Goal: Find specific page/section

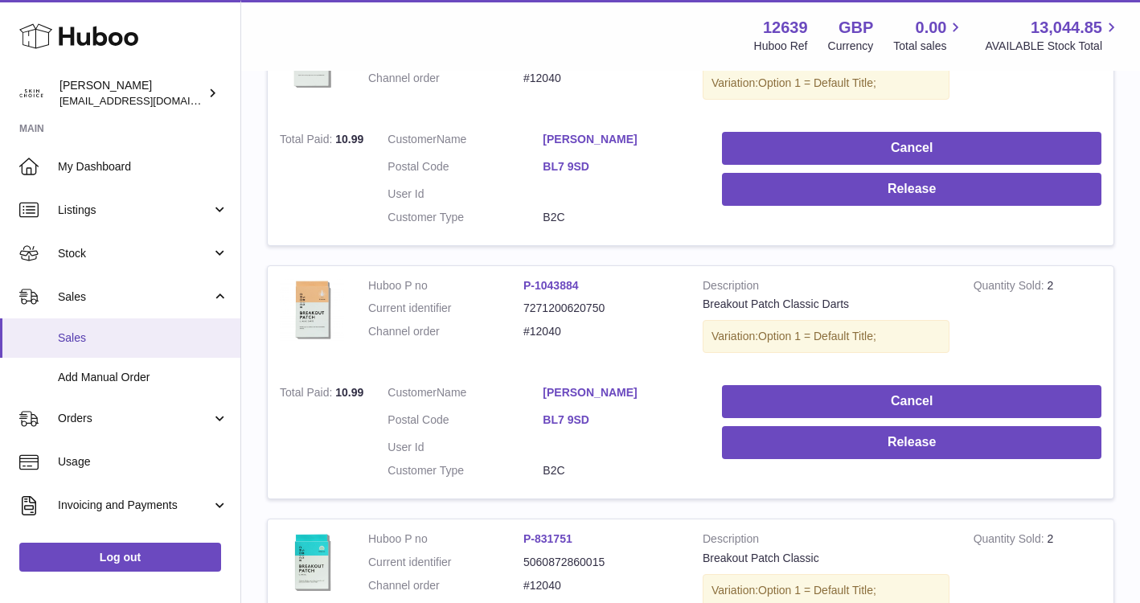
click at [116, 335] on span "Sales" at bounding box center [143, 337] width 170 height 15
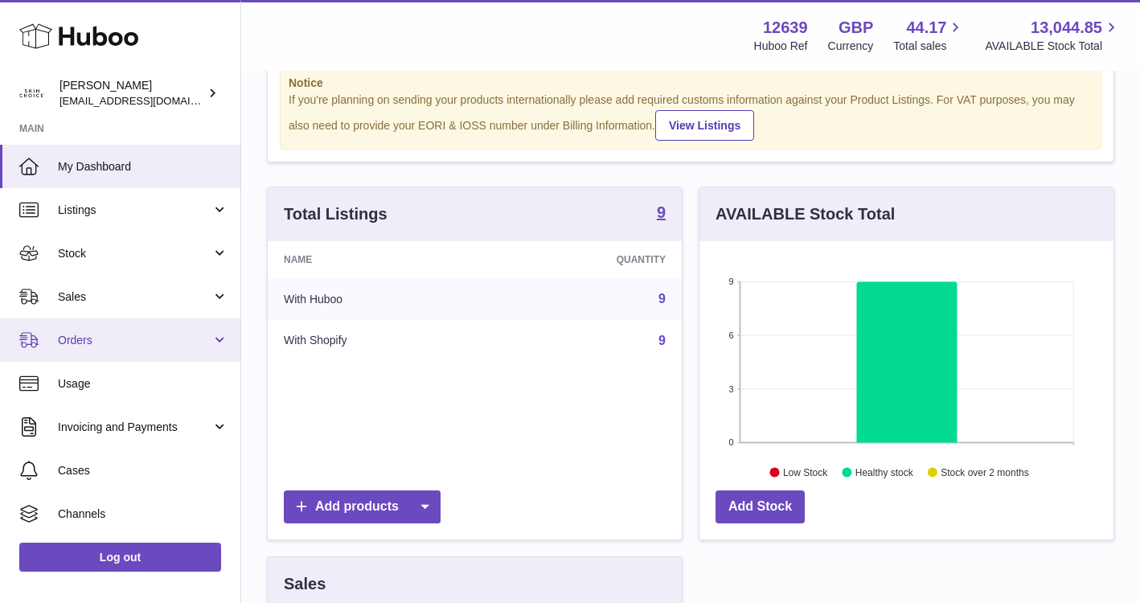
scroll to position [251, 414]
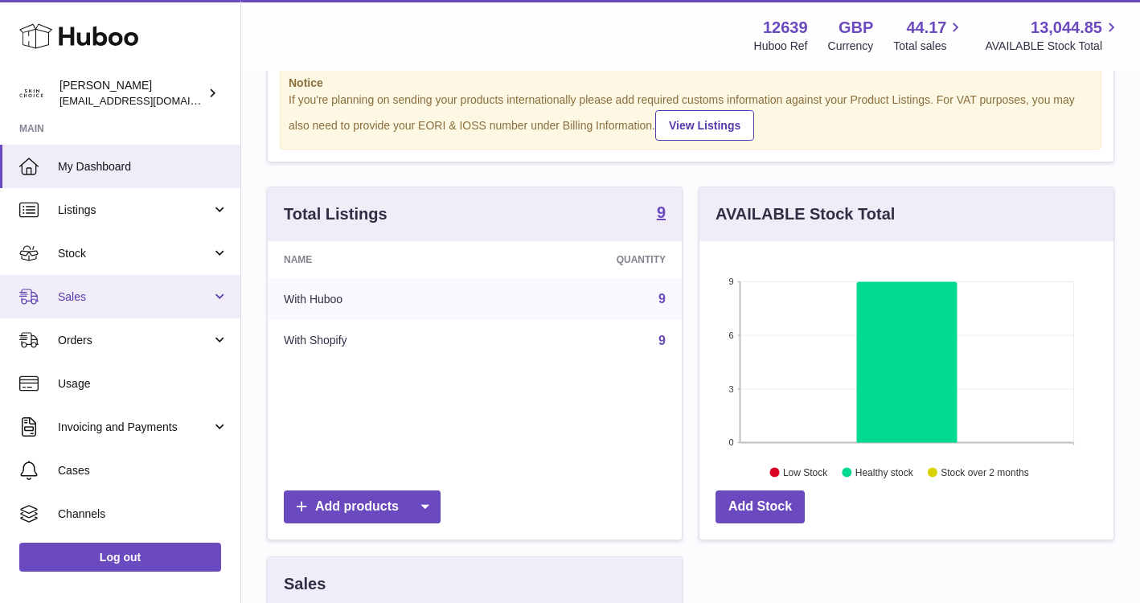
click at [140, 308] on link "Sales" at bounding box center [120, 296] width 240 height 43
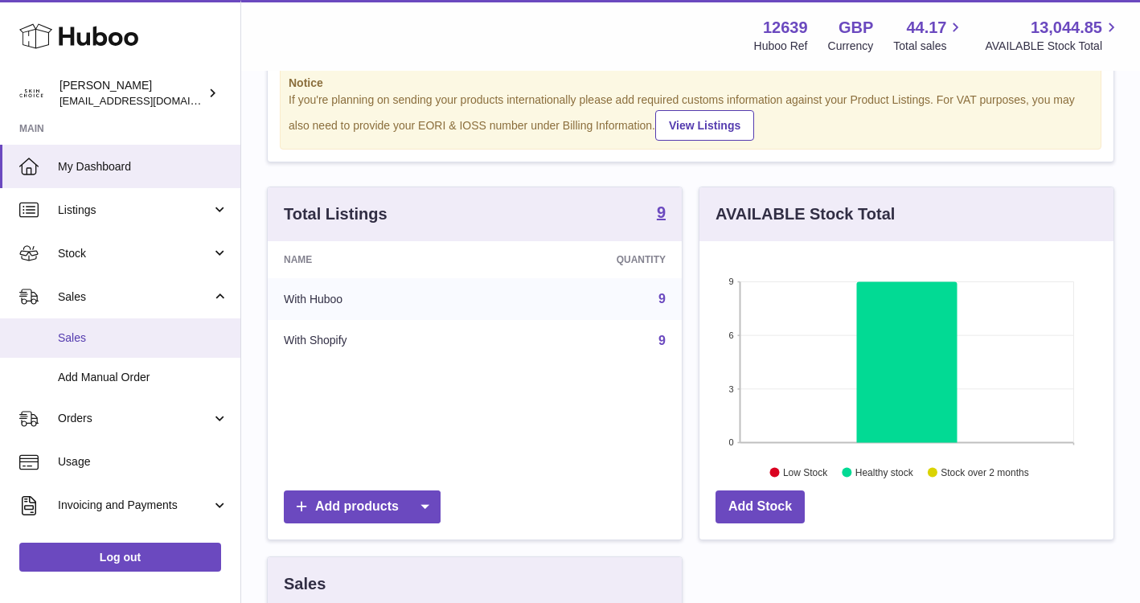
click at [139, 328] on link "Sales" at bounding box center [120, 337] width 240 height 39
